Goal: Find specific page/section: Find specific page/section

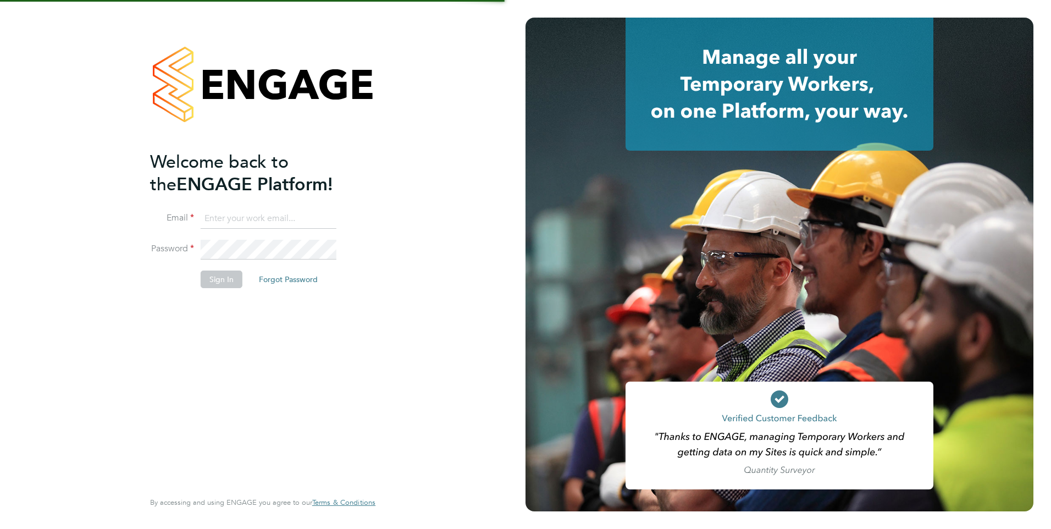
type input "leah@rec-solutions.net"
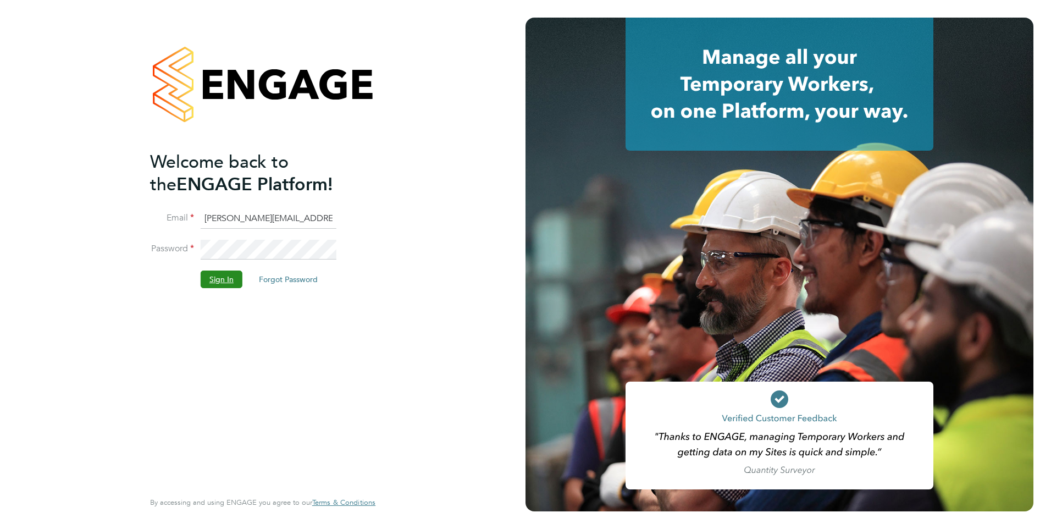
click at [218, 275] on button "Sign In" at bounding box center [222, 279] width 42 height 18
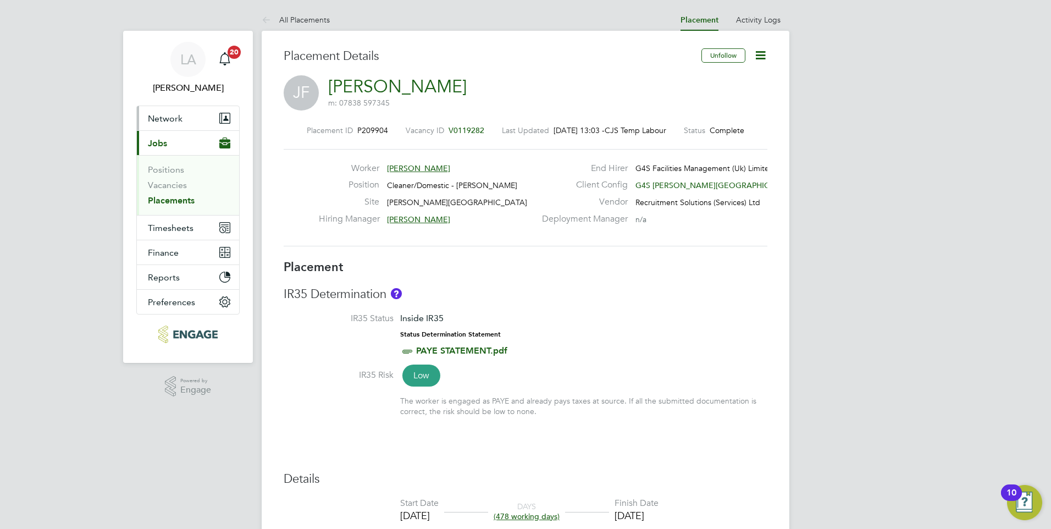
click at [167, 119] on span "Network" at bounding box center [165, 118] width 35 height 10
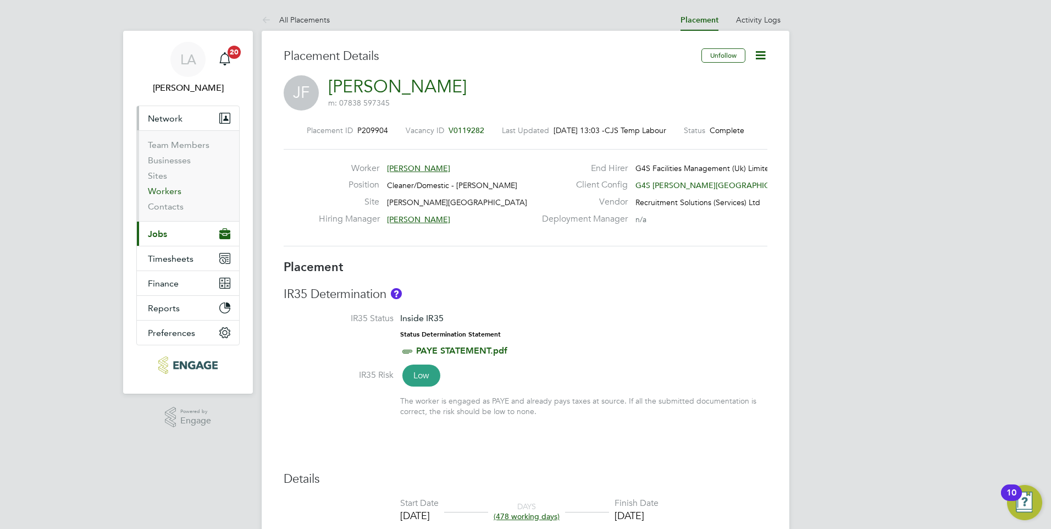
click at [162, 190] on link "Workers" at bounding box center [165, 191] width 34 height 10
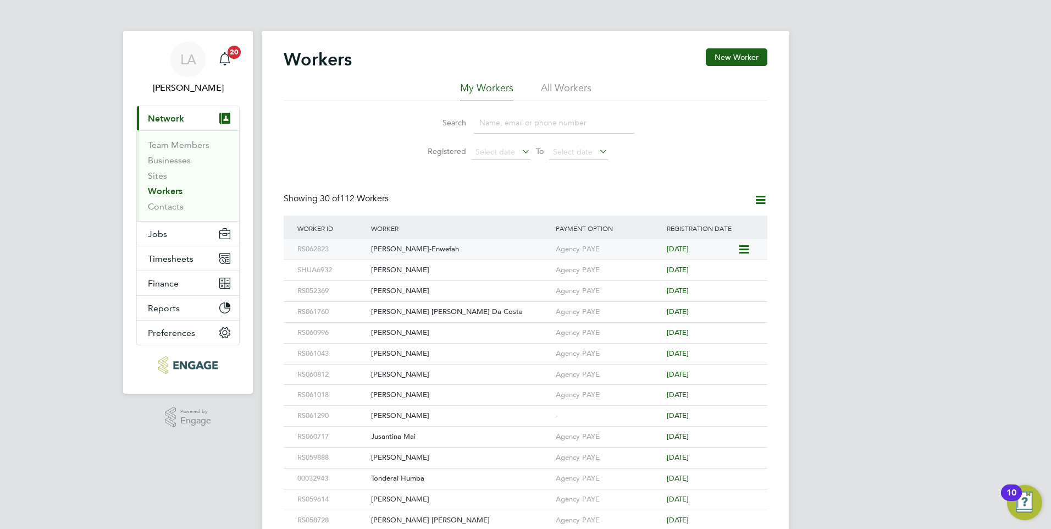
click at [744, 247] on icon at bounding box center [743, 249] width 11 height 13
drag, startPoint x: 818, startPoint y: 168, endPoint x: 757, endPoint y: 169, distance: 60.5
click at [818, 168] on div "LA [PERSON_NAME] Notifications 20 Applications: Current page: Network Team Memb…" at bounding box center [525, 473] width 1051 height 946
click at [413, 247] on div "[PERSON_NAME]-Enwefah" at bounding box center [460, 249] width 185 height 20
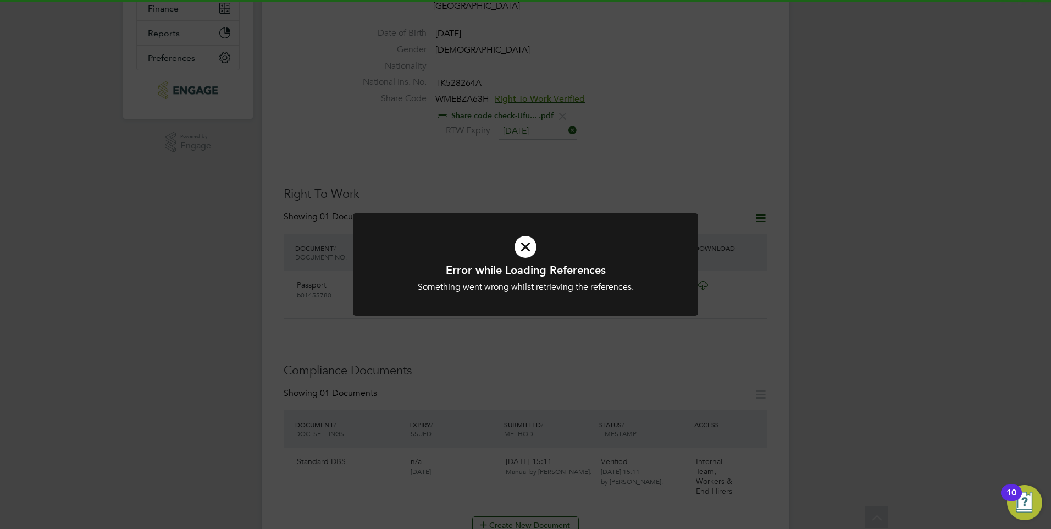
scroll to position [440, 0]
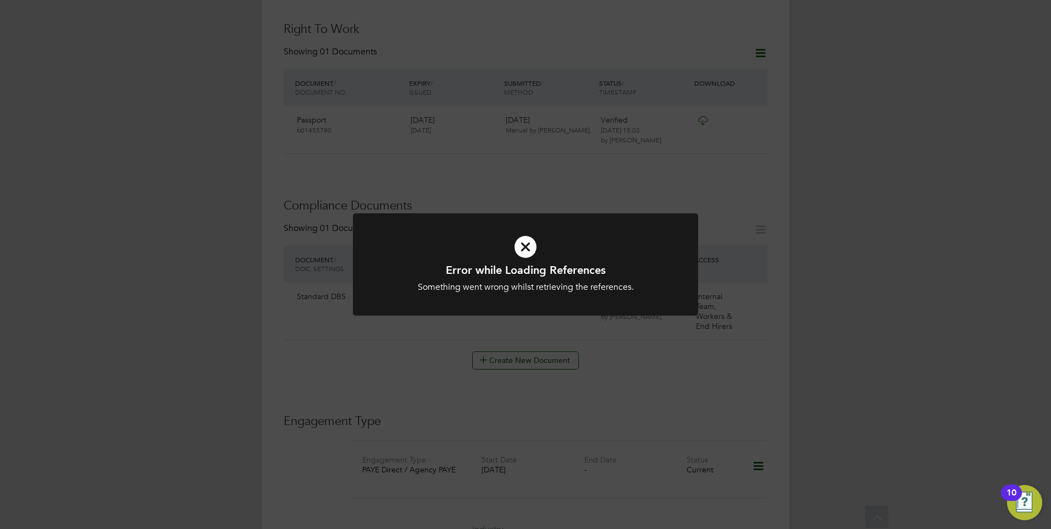
click at [989, 275] on div "Error while Loading References Something went wrong whilst retrieving the refer…" at bounding box center [525, 264] width 1051 height 529
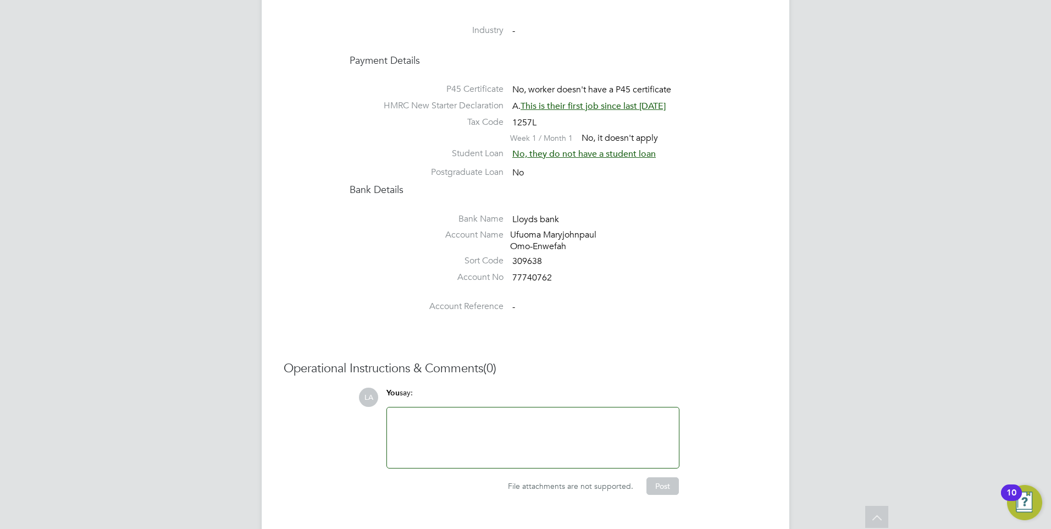
scroll to position [444, 0]
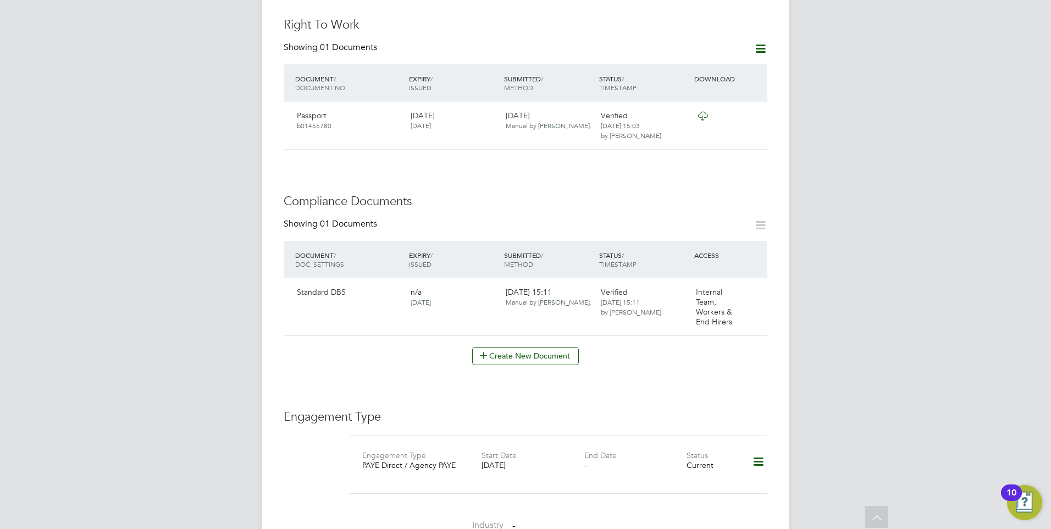
click at [653, 383] on div "Worker Details Unfollow UO Ufuoma Omo-Enwefah m: 07447306878 Personal Details I…" at bounding box center [526, 296] width 484 height 1385
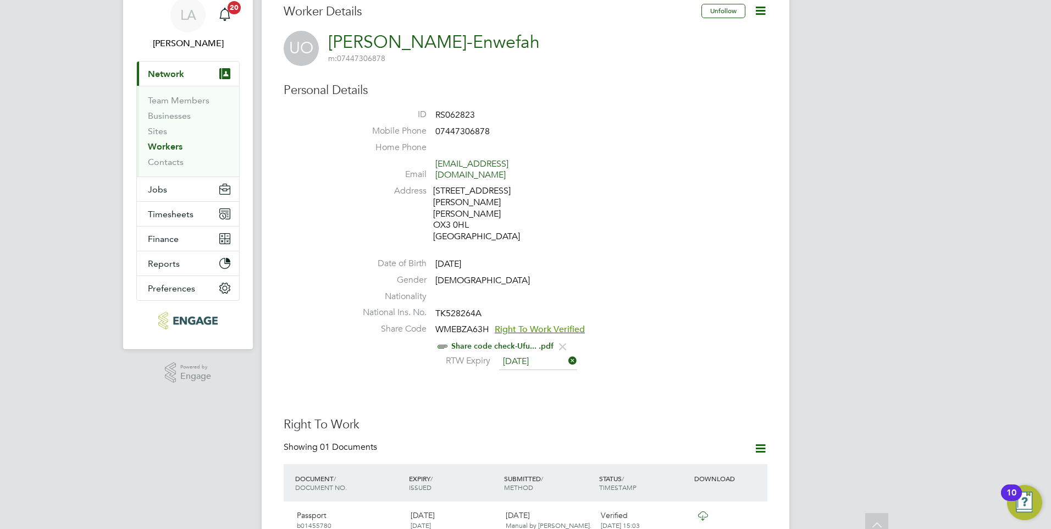
scroll to position [0, 0]
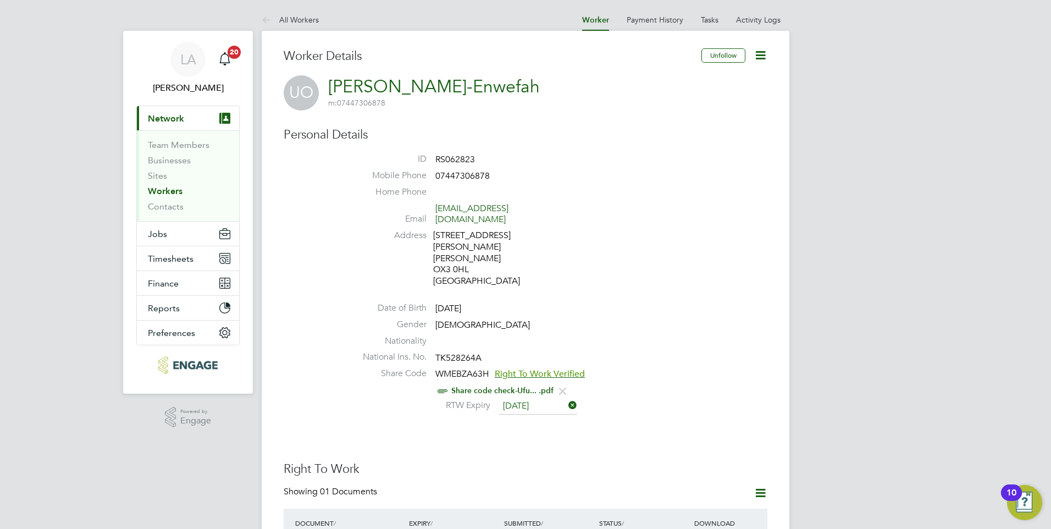
drag, startPoint x: 483, startPoint y: 86, endPoint x: 641, endPoint y: 81, distance: 157.9
click at [641, 81] on div "UO Ufuoma Omo-Enwefah m: 07447306878" at bounding box center [526, 92] width 484 height 35
drag, startPoint x: 511, startPoint y: 86, endPoint x: 331, endPoint y: 85, distance: 180.3
click at [331, 85] on div "UO Ufuoma Omo-Enwefah m: 07447306878" at bounding box center [526, 92] width 484 height 35
drag, startPoint x: 331, startPoint y: 85, endPoint x: 568, endPoint y: 51, distance: 239.9
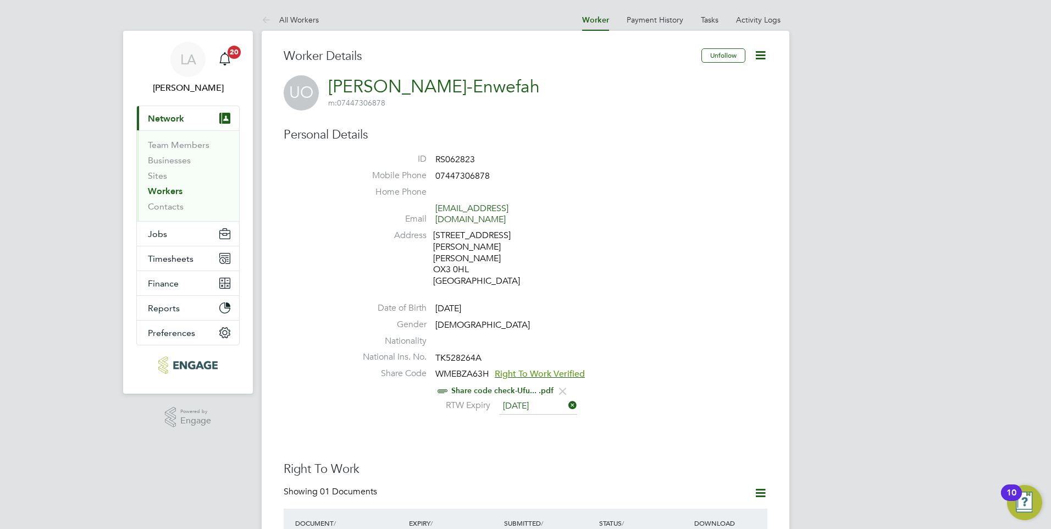
click at [573, 51] on h3 "Worker Details" at bounding box center [493, 56] width 418 height 16
